Goal: Information Seeking & Learning: Learn about a topic

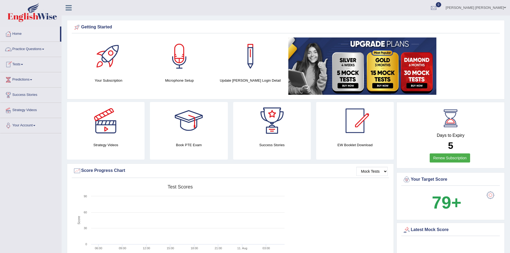
click at [38, 50] on link "Practice Questions" at bounding box center [30, 48] width 61 height 13
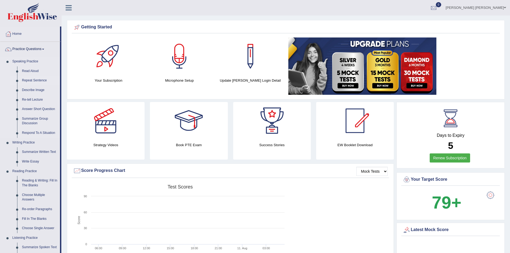
click at [33, 79] on link "Repeat Sentence" at bounding box center [40, 81] width 40 height 10
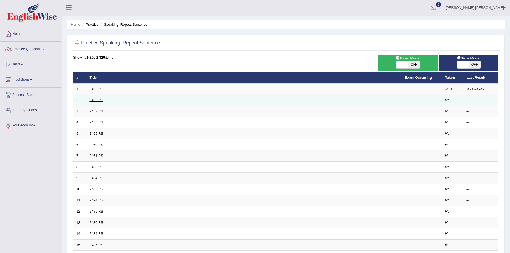
click at [95, 101] on link "2456 RS" at bounding box center [97, 100] width 14 height 4
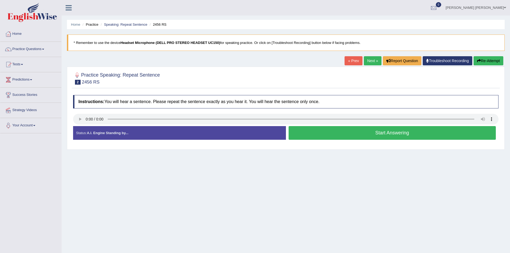
click at [362, 136] on button "Start Answering" at bounding box center [393, 133] width 208 height 14
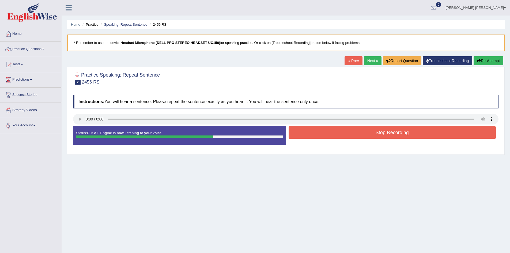
click at [482, 60] on button "Re-Attempt" at bounding box center [489, 60] width 30 height 9
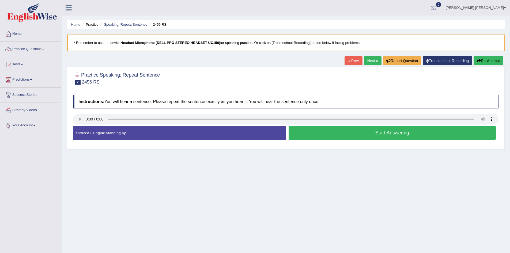
click at [340, 139] on button "Start Answering" at bounding box center [393, 133] width 208 height 14
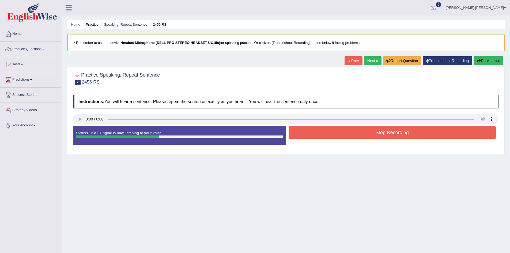
click at [342, 136] on button "Stop Recording" at bounding box center [393, 132] width 208 height 12
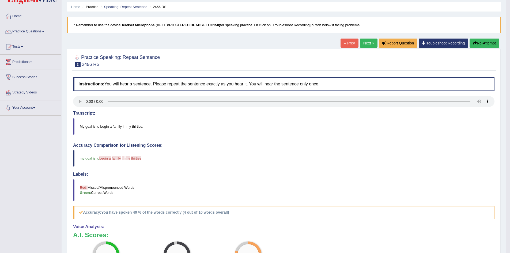
scroll to position [17, 0]
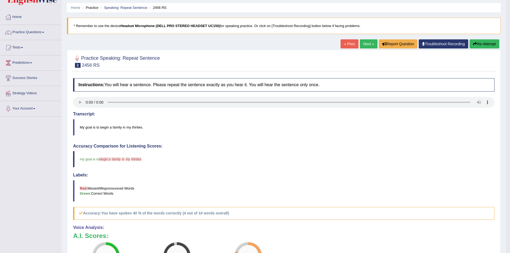
click at [33, 66] on link "Predictions" at bounding box center [30, 61] width 61 height 13
click at [31, 74] on link "Latest Predictions" at bounding box center [35, 75] width 50 height 10
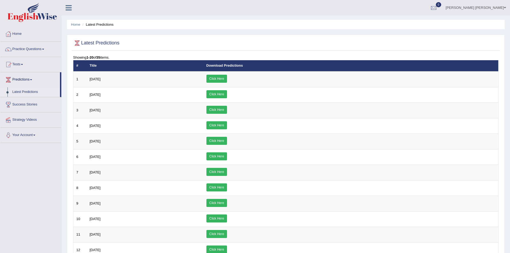
click at [27, 50] on link "Practice Questions" at bounding box center [30, 48] width 61 height 13
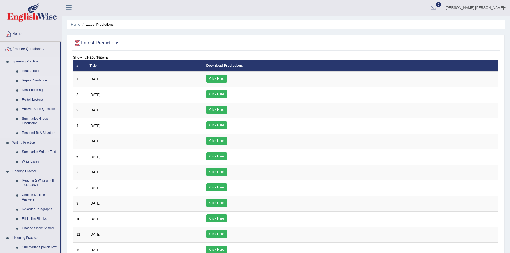
click at [37, 78] on link "Repeat Sentence" at bounding box center [40, 81] width 40 height 10
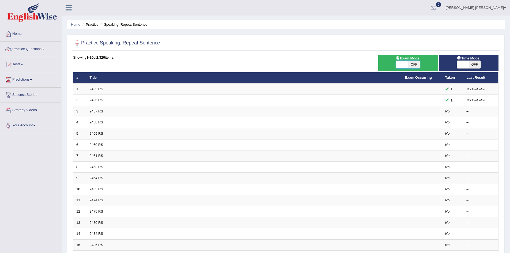
click at [402, 65] on span at bounding box center [402, 64] width 12 height 7
checkbox input "true"
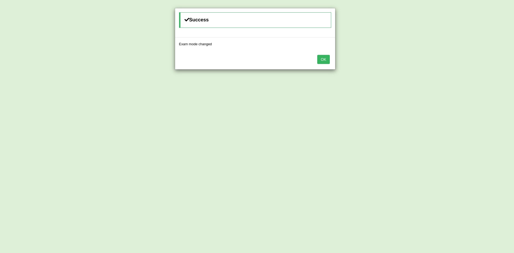
click at [328, 58] on button "OK" at bounding box center [323, 59] width 12 height 9
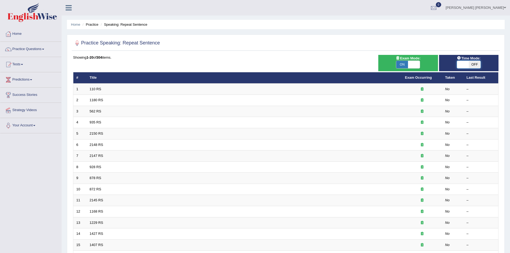
click at [460, 63] on span at bounding box center [463, 64] width 12 height 7
checkbox input "true"
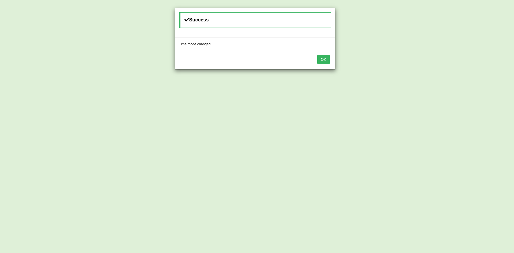
click at [324, 63] on button "OK" at bounding box center [323, 59] width 12 height 9
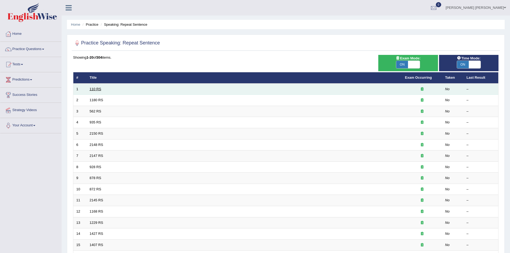
click at [95, 90] on link "110 RS" at bounding box center [96, 89] width 12 height 4
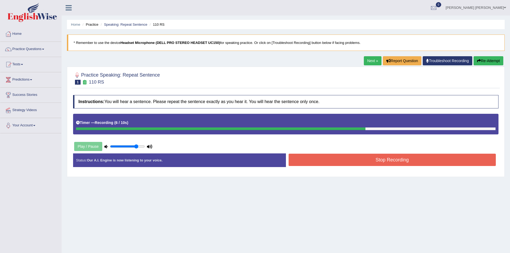
click at [348, 164] on button "Stop Recording" at bounding box center [393, 160] width 208 height 12
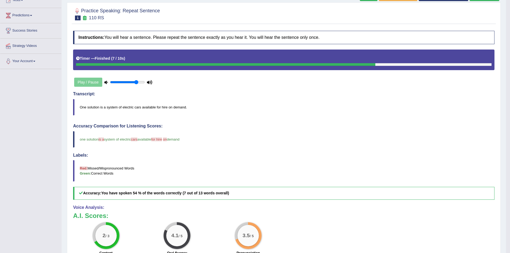
scroll to position [49, 0]
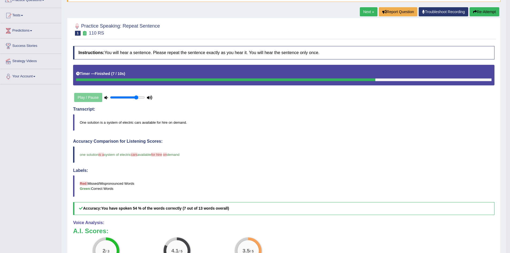
click at [365, 16] on link "Next »" at bounding box center [369, 11] width 18 height 9
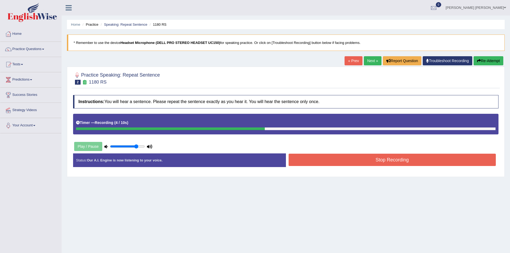
click at [343, 163] on button "Stop Recording" at bounding box center [393, 160] width 208 height 12
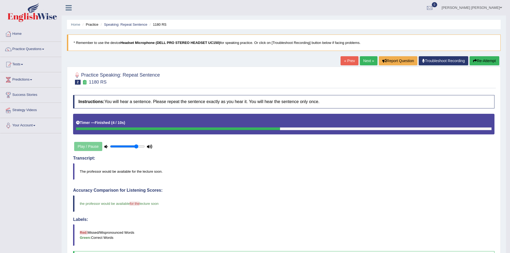
click at [369, 62] on link "Next »" at bounding box center [369, 60] width 18 height 9
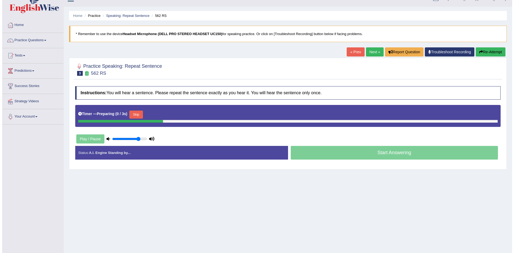
scroll to position [9, 0]
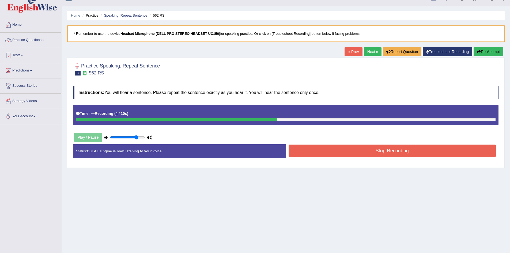
click at [372, 148] on button "Stop Recording" at bounding box center [393, 151] width 208 height 12
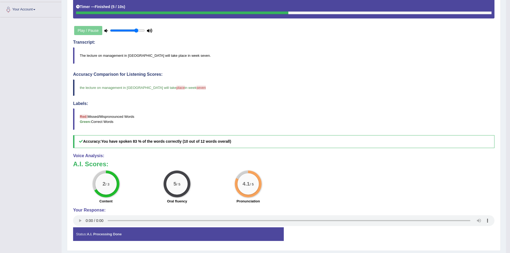
scroll to position [0, 0]
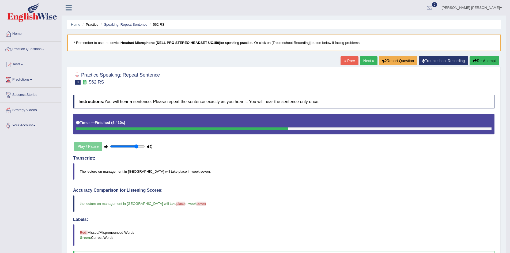
click at [368, 63] on link "Next »" at bounding box center [369, 60] width 18 height 9
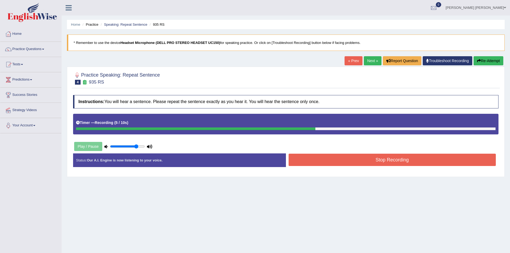
click at [370, 162] on button "Stop Recording" at bounding box center [393, 160] width 208 height 12
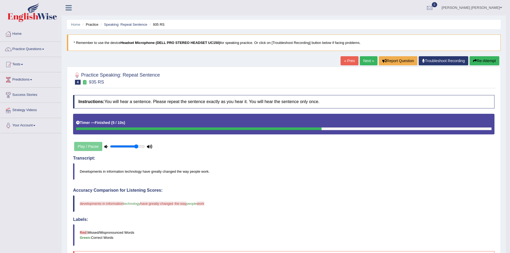
click at [367, 59] on link "Next »" at bounding box center [369, 60] width 18 height 9
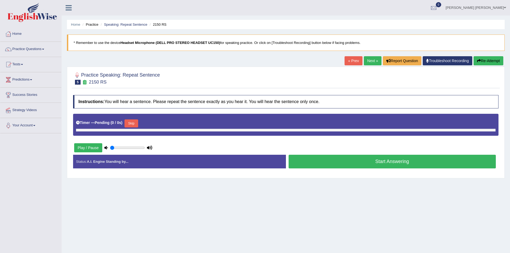
type input "0.8"
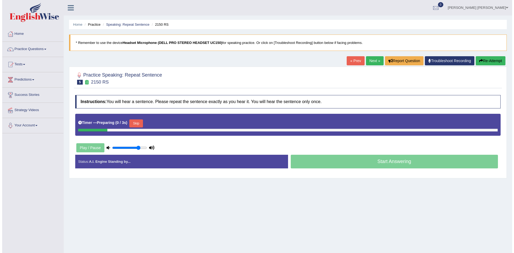
scroll to position [7, 0]
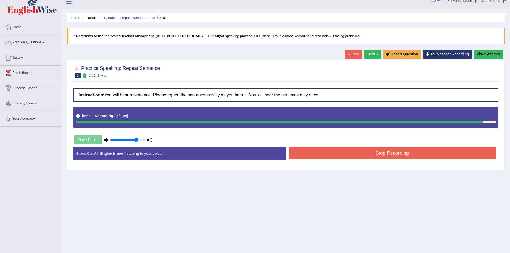
click at [490, 55] on button "Re-Attempt" at bounding box center [489, 54] width 30 height 9
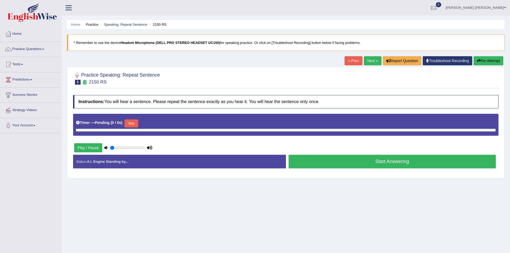
type input "0.8"
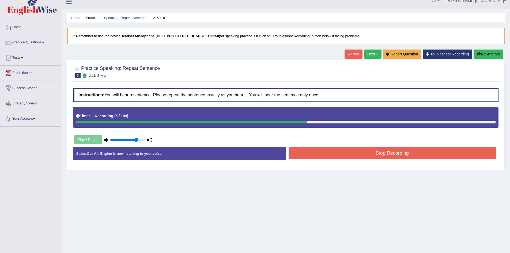
click at [376, 153] on button "Stop Recording" at bounding box center [393, 153] width 208 height 12
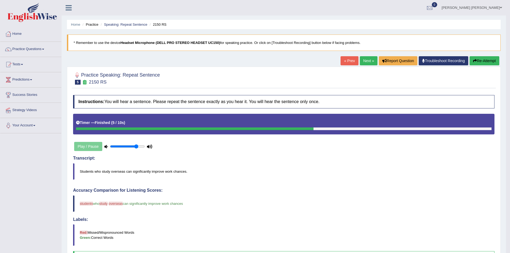
click at [366, 62] on link "Next »" at bounding box center [369, 60] width 18 height 9
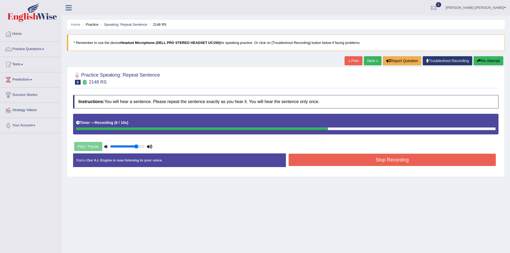
click at [378, 162] on button "Stop Recording" at bounding box center [393, 160] width 208 height 12
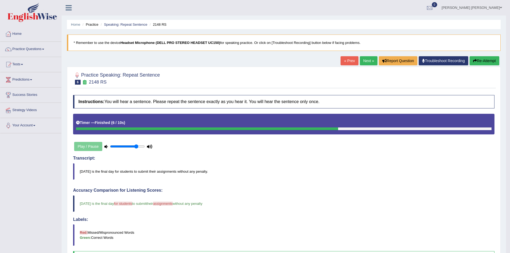
click at [362, 61] on link "Next »" at bounding box center [369, 60] width 18 height 9
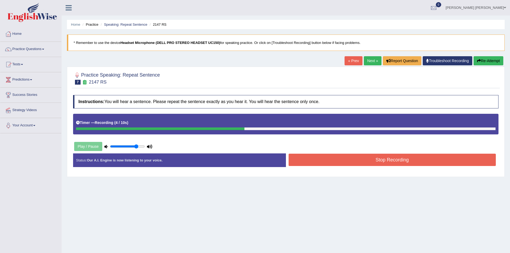
click at [372, 162] on button "Stop Recording" at bounding box center [393, 160] width 208 height 12
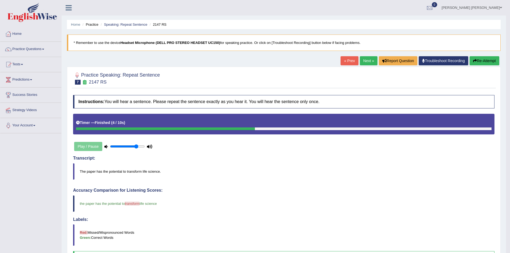
click at [367, 59] on link "Next »" at bounding box center [369, 60] width 18 height 9
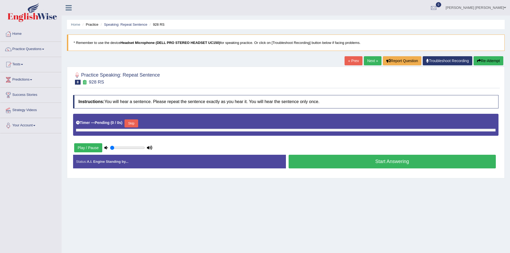
type input "0.8"
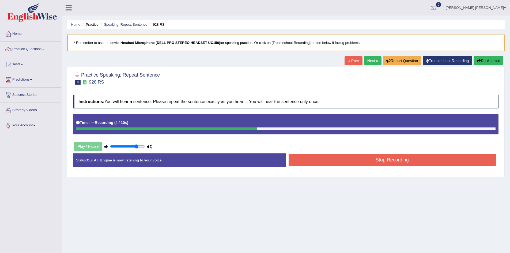
click at [367, 157] on button "Stop Recording" at bounding box center [393, 160] width 208 height 12
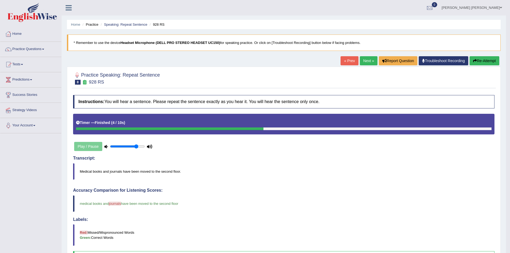
click at [368, 61] on link "Next »" at bounding box center [369, 60] width 18 height 9
click at [368, 62] on link "Next »" at bounding box center [369, 60] width 18 height 9
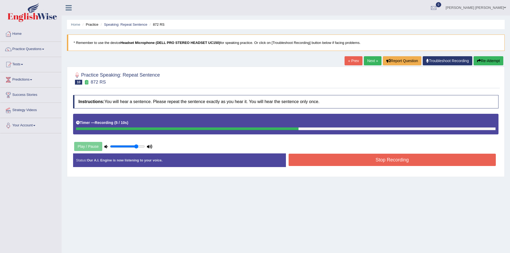
click at [357, 157] on button "Stop Recording" at bounding box center [393, 160] width 208 height 12
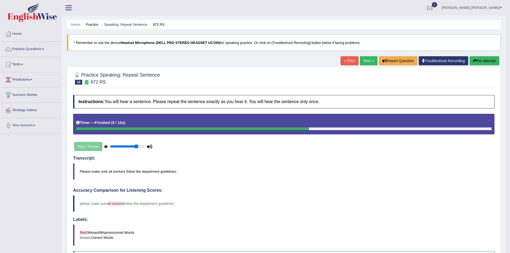
click at [367, 62] on link "Next »" at bounding box center [369, 60] width 18 height 9
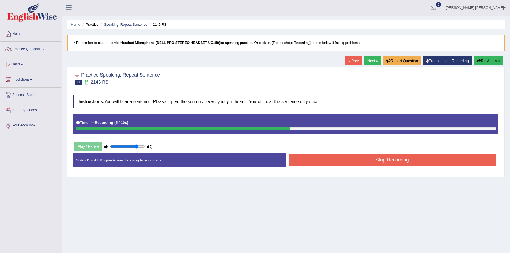
click at [364, 160] on button "Stop Recording" at bounding box center [393, 160] width 208 height 12
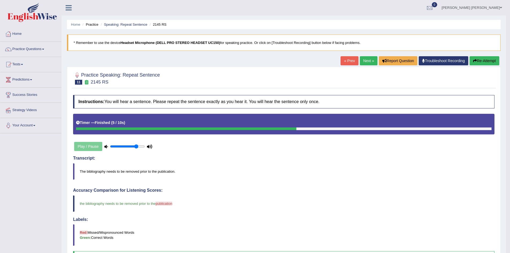
click at [368, 64] on link "Next »" at bounding box center [369, 60] width 18 height 9
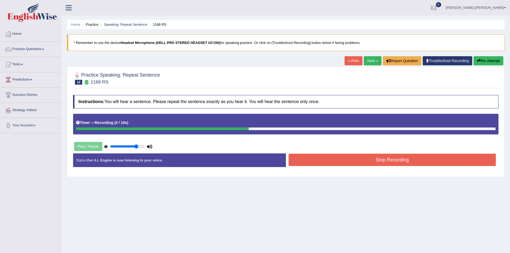
click at [351, 161] on button "Stop Recording" at bounding box center [393, 160] width 208 height 12
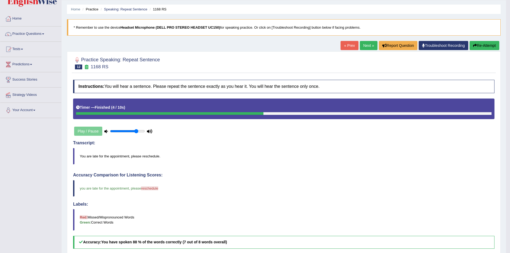
scroll to position [15, 0]
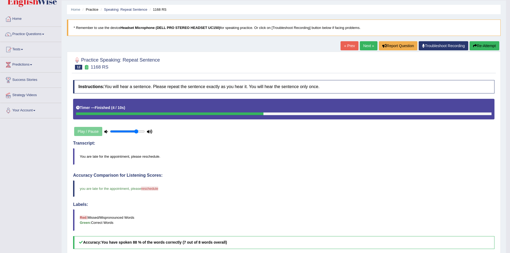
click at [365, 44] on link "Next »" at bounding box center [369, 45] width 18 height 9
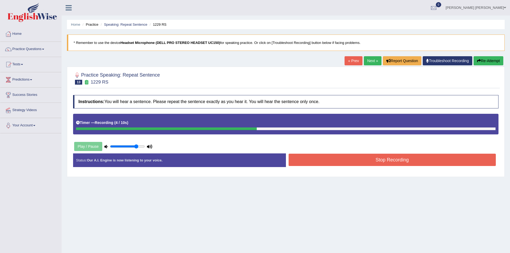
click at [362, 158] on button "Stop Recording" at bounding box center [393, 160] width 208 height 12
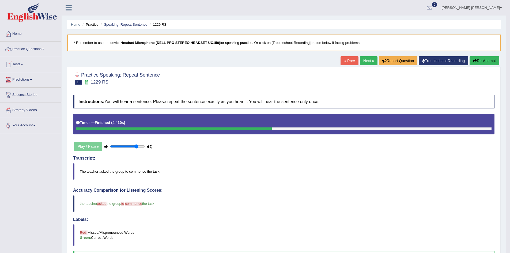
click at [40, 50] on link "Practice Questions" at bounding box center [30, 48] width 61 height 13
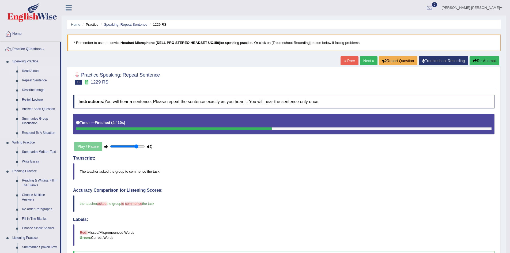
click at [31, 71] on link "Read Aloud" at bounding box center [40, 71] width 40 height 10
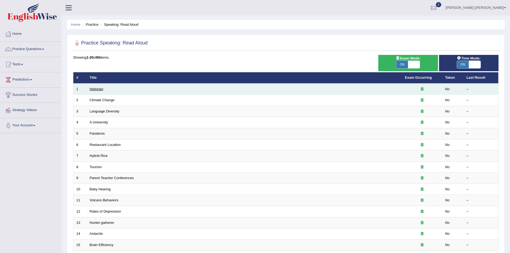
click at [97, 88] on link "Historian" at bounding box center [97, 89] width 14 height 4
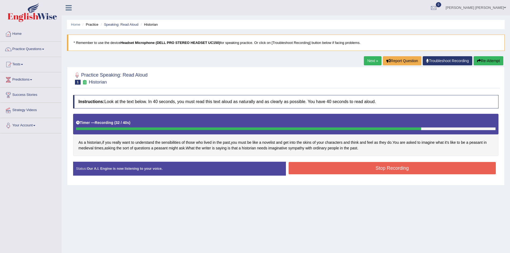
click at [319, 170] on button "Stop Recording" at bounding box center [393, 168] width 208 height 12
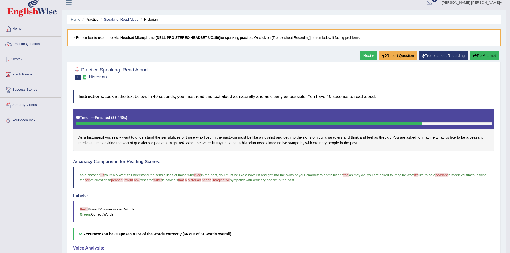
scroll to position [2, 0]
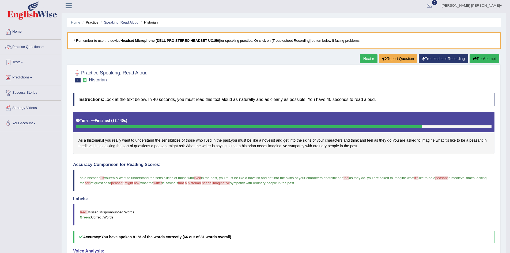
click at [363, 60] on link "Next »" at bounding box center [369, 58] width 18 height 9
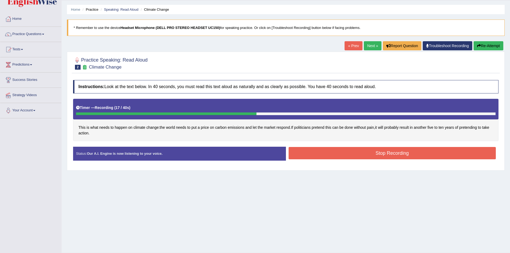
click at [329, 149] on button "Stop Recording" at bounding box center [393, 153] width 208 height 12
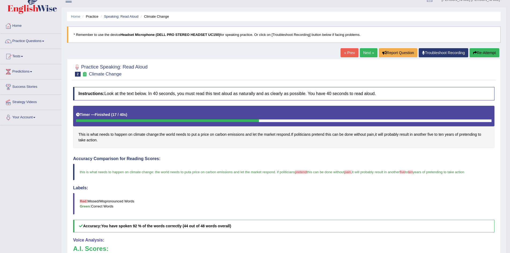
scroll to position [7, 0]
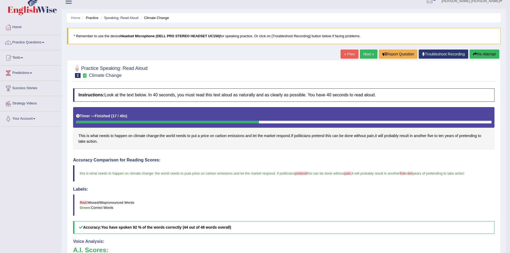
click at [366, 54] on link "Next »" at bounding box center [369, 54] width 18 height 9
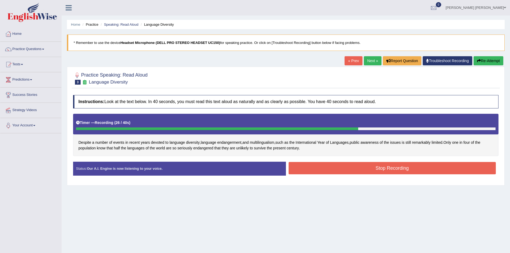
click at [331, 166] on button "Stop Recording" at bounding box center [393, 168] width 208 height 12
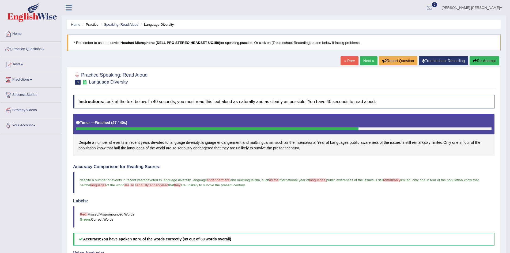
click at [366, 62] on link "Next »" at bounding box center [369, 60] width 18 height 9
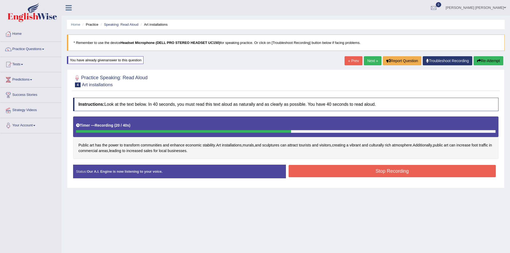
click at [308, 168] on button "Stop Recording" at bounding box center [393, 171] width 208 height 12
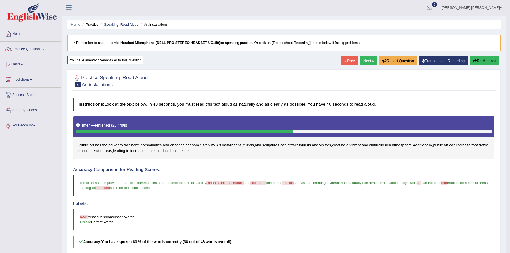
click at [364, 61] on link "Next »" at bounding box center [369, 60] width 18 height 9
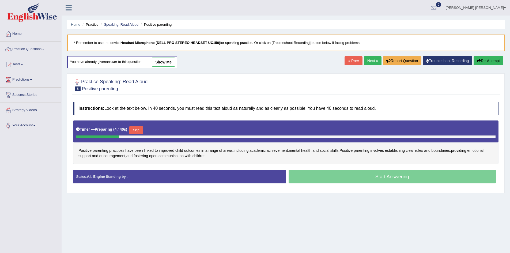
click at [43, 47] on link "Practice Questions" at bounding box center [30, 48] width 61 height 13
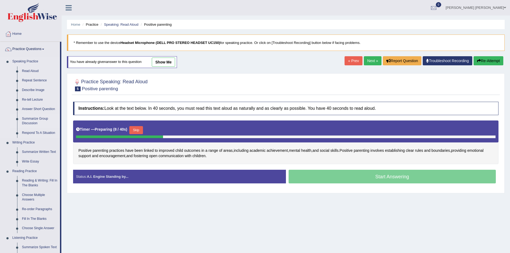
click at [40, 117] on link "Summarize Group Discussion" at bounding box center [40, 121] width 40 height 14
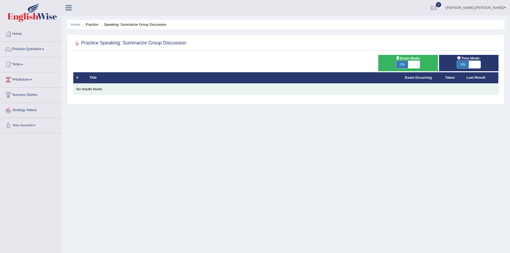
click at [98, 88] on div "No results found." at bounding box center [285, 89] width 419 height 5
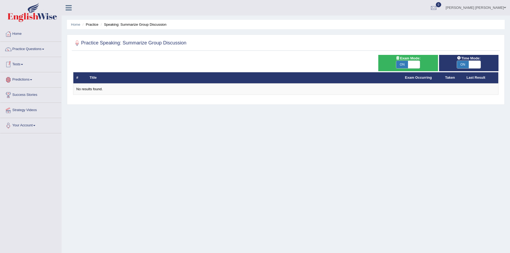
click at [22, 63] on link "Tests" at bounding box center [30, 63] width 61 height 13
click at [39, 48] on link "Practice Questions" at bounding box center [30, 48] width 61 height 13
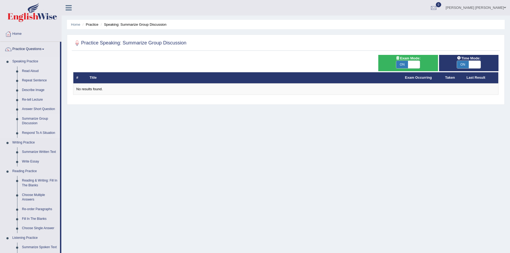
click at [45, 133] on link "Respond To A Situation" at bounding box center [40, 133] width 40 height 10
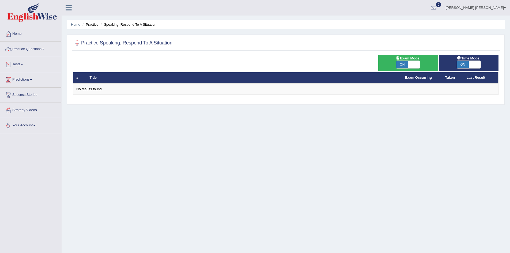
click at [40, 46] on link "Practice Questions" at bounding box center [30, 48] width 61 height 13
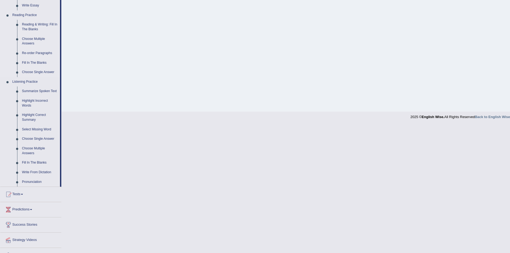
scroll to position [156, 0]
click at [40, 170] on link "Write From Dictation" at bounding box center [40, 172] width 40 height 10
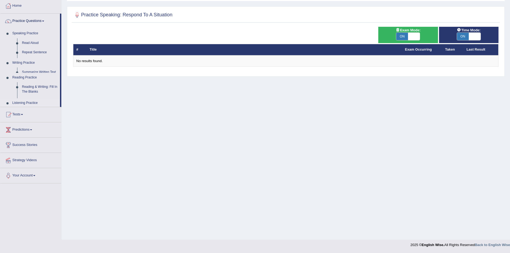
scroll to position [28, 0]
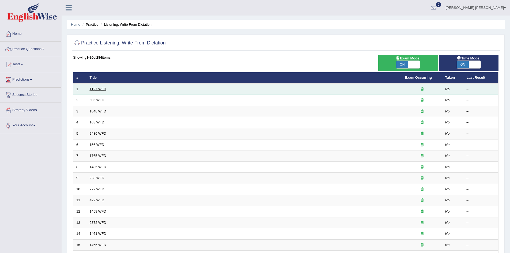
click at [95, 90] on link "1127 WFD" at bounding box center [98, 89] width 17 height 4
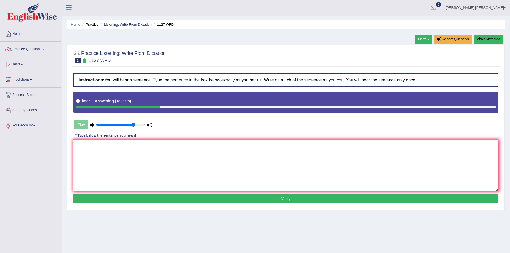
click at [112, 142] on textarea at bounding box center [286, 166] width 426 height 52
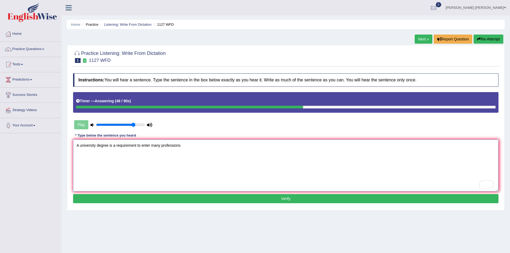
type textarea "A university degree is a requirement to enter many professions"
click at [206, 198] on button "Verify" at bounding box center [286, 198] width 426 height 9
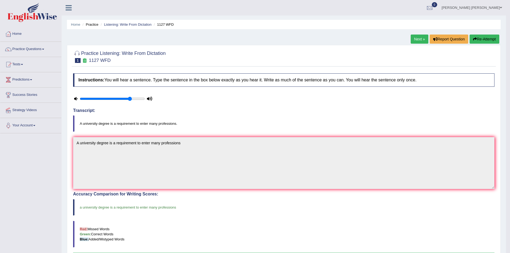
click at [417, 39] on link "Next »" at bounding box center [420, 39] width 18 height 9
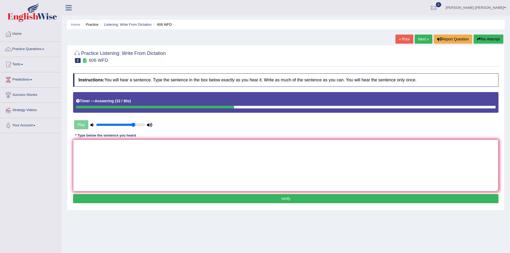
click at [216, 166] on textarea at bounding box center [286, 166] width 426 height 52
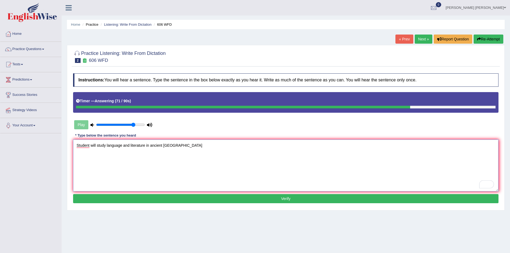
type textarea "Student will study language and literature in ancient [GEOGRAPHIC_DATA]"
click at [197, 198] on button "Verify" at bounding box center [286, 198] width 426 height 9
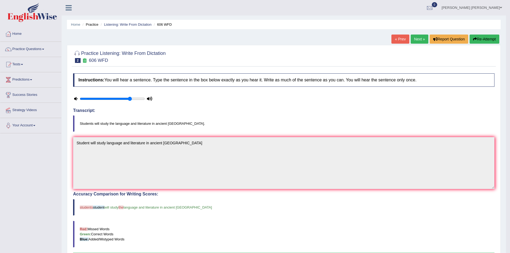
click at [415, 40] on link "Next »" at bounding box center [420, 39] width 18 height 9
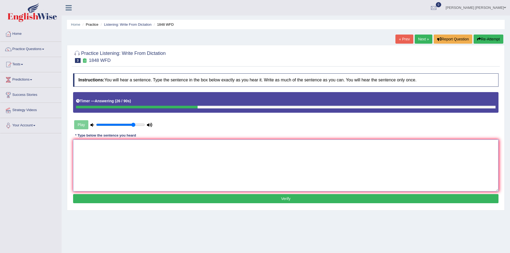
click at [247, 154] on textarea at bounding box center [286, 166] width 426 height 52
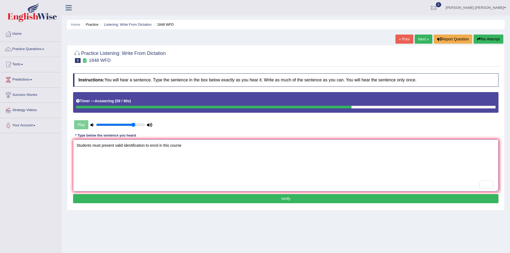
type textarea "Students must present valid identification to enrol in this course"
click at [299, 200] on button "Verify" at bounding box center [286, 198] width 426 height 9
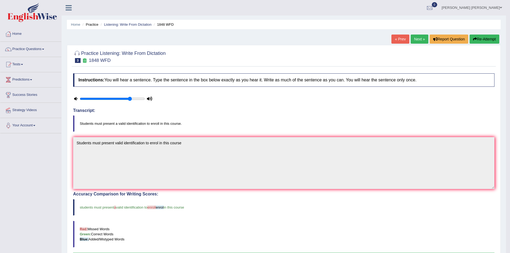
click at [414, 42] on link "Next »" at bounding box center [420, 39] width 18 height 9
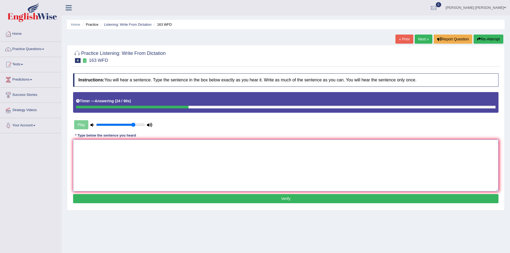
click at [272, 153] on textarea at bounding box center [286, 166] width 426 height 52
type textarea "A number of assignments will be submitted to the conference"
click at [251, 198] on button "Verify" at bounding box center [286, 198] width 426 height 9
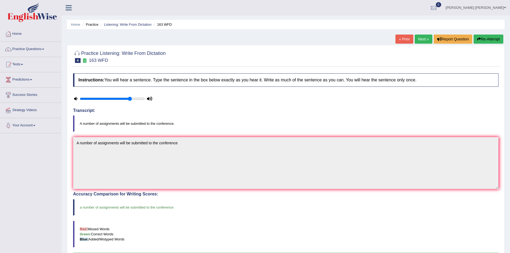
click at [422, 40] on link "Next »" at bounding box center [424, 39] width 18 height 9
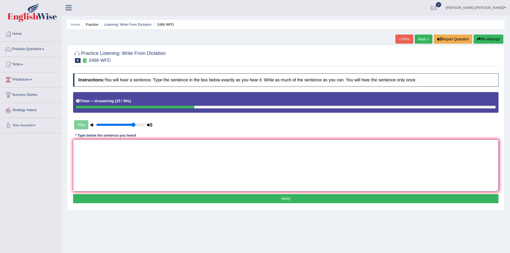
click at [248, 166] on textarea at bounding box center [286, 166] width 426 height 52
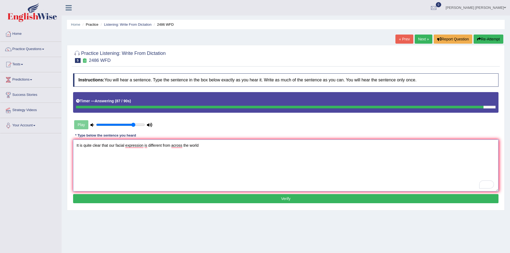
type textarea "It is quite clear that our facial expression is different from across the world"
click at [221, 199] on button "Verify" at bounding box center [286, 198] width 426 height 9
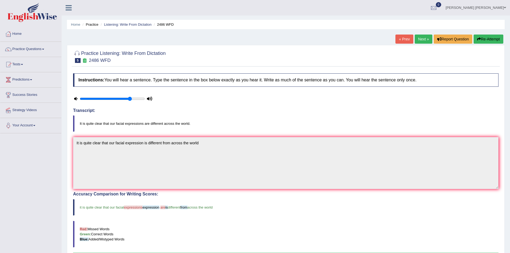
click at [424, 40] on link "Next »" at bounding box center [424, 39] width 18 height 9
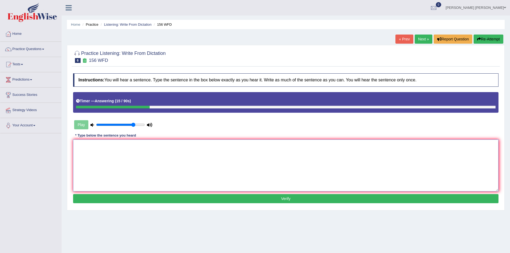
click at [266, 160] on textarea at bounding box center [286, 166] width 426 height 52
type textarea "All of your assignments are due by [DATE]"
click at [246, 195] on button "Verify" at bounding box center [286, 198] width 426 height 9
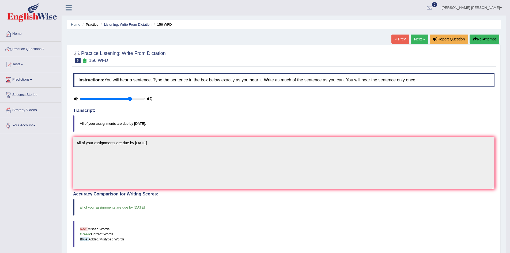
click at [417, 40] on link "Next »" at bounding box center [420, 39] width 18 height 9
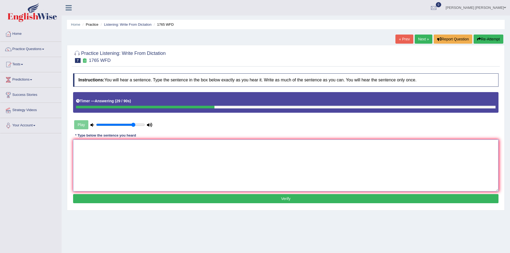
click at [331, 174] on textarea at bounding box center [286, 166] width 426 height 52
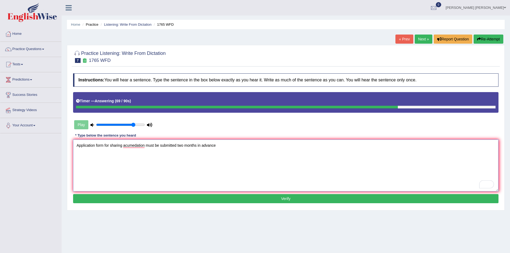
type textarea "Application form for sharing acumedation must be submitted two months in advance"
click at [284, 198] on button "Verify" at bounding box center [286, 198] width 426 height 9
